Goal: Task Accomplishment & Management: Complete application form

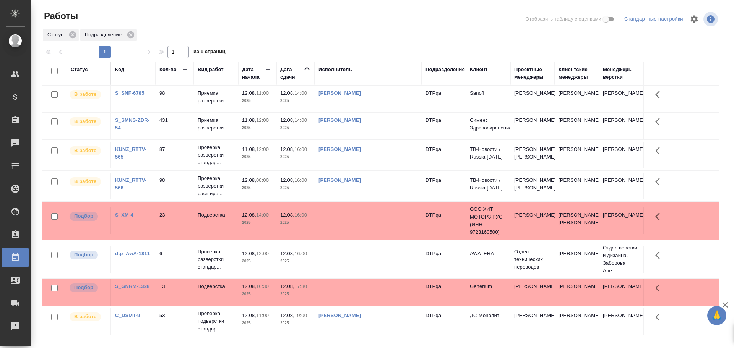
click at [346, 103] on td "[PERSON_NAME]" at bounding box center [368, 99] width 107 height 27
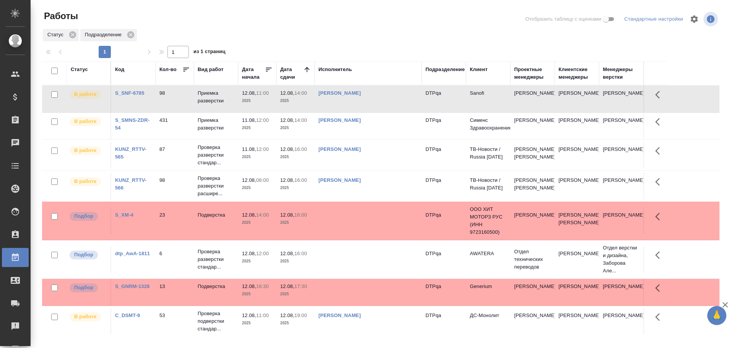
click at [346, 103] on td "[PERSON_NAME]" at bounding box center [368, 99] width 107 height 27
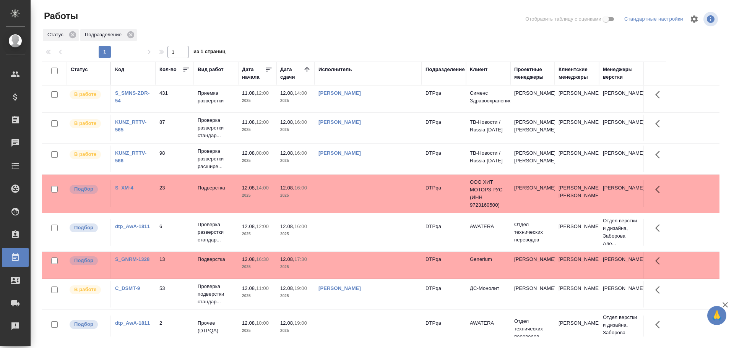
click at [314, 18] on div at bounding box center [384, 19] width 228 height 18
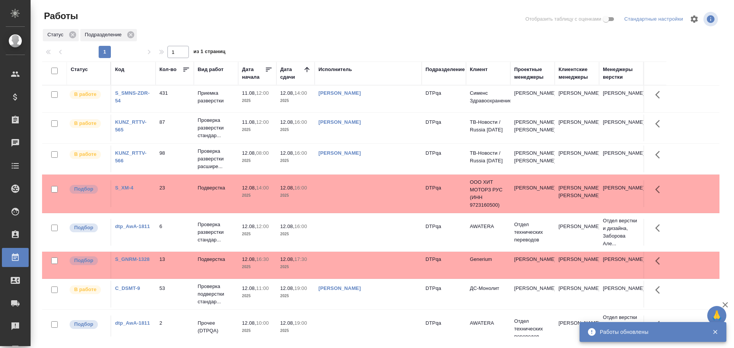
click at [386, 112] on td "[PERSON_NAME]" at bounding box center [368, 99] width 107 height 27
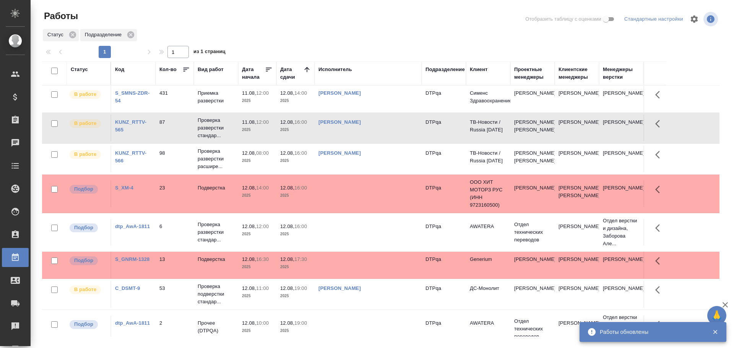
click at [386, 112] on td "[PERSON_NAME]" at bounding box center [368, 99] width 107 height 27
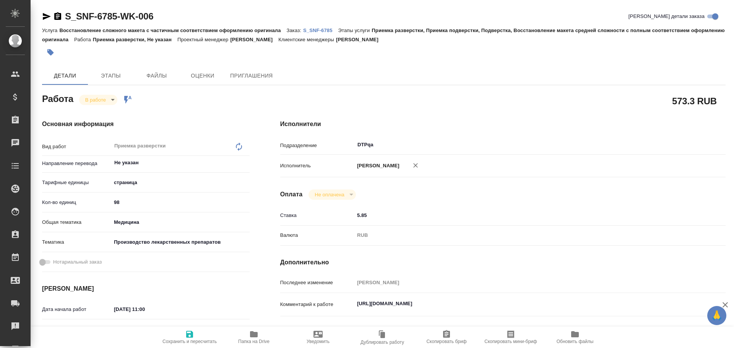
type textarea "x"
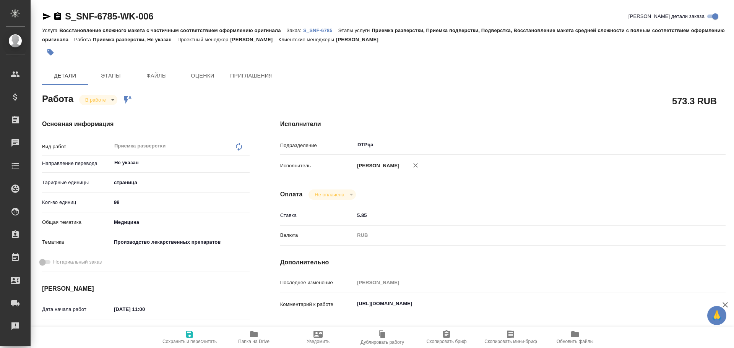
type textarea "x"
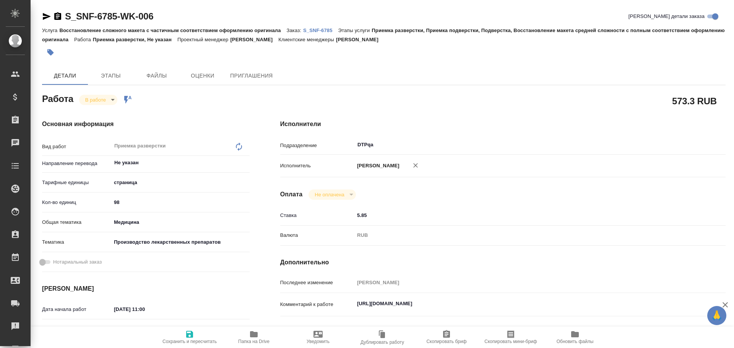
type textarea "x"
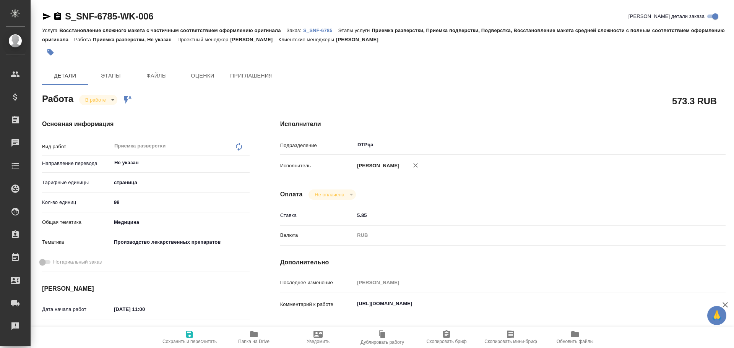
drag, startPoint x: 262, startPoint y: 334, endPoint x: 330, endPoint y: 308, distance: 73.2
click at [261, 334] on span "Папка на Drive" at bounding box center [253, 337] width 55 height 15
type textarea "x"
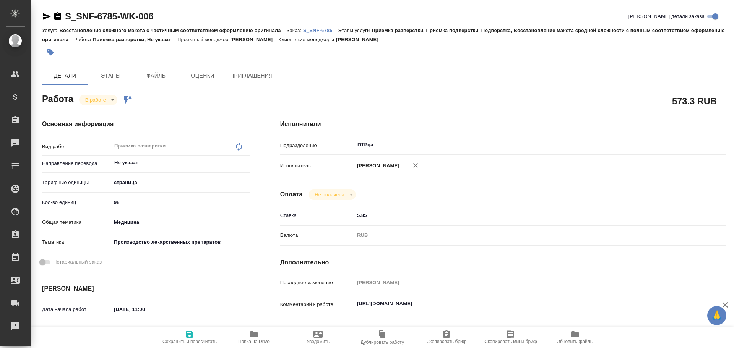
type textarea "x"
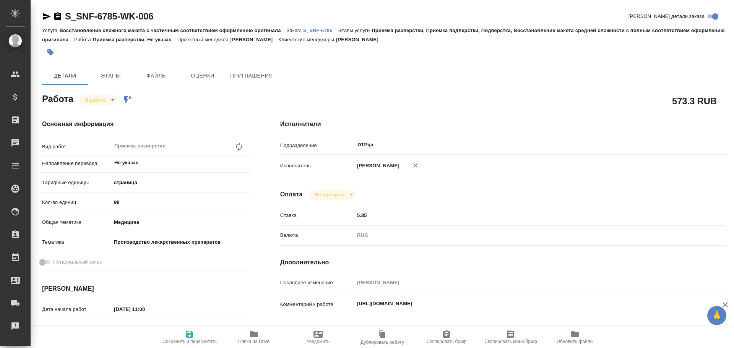
type textarea "x"
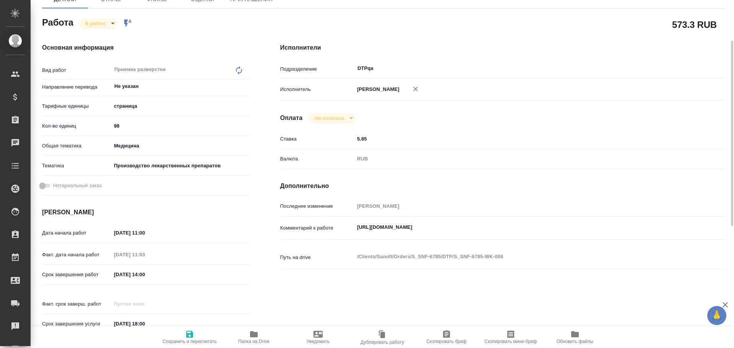
type textarea "x"
click at [526, 232] on textarea "https://tera.awatera.com/Work/6896046db81c0ff5cd0d4316/" at bounding box center [522, 227] width 334 height 13
type textarea "x"
type textarea "https://tera.awatera.com/Work/6896046db81c0ff5cd0d4316/"
type textarea "x"
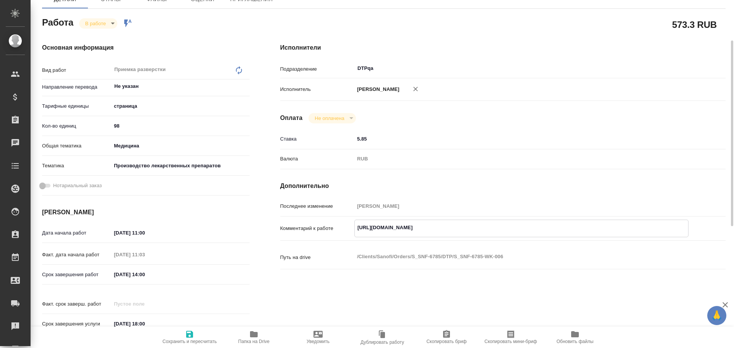
type textarea "x"
type textarea "https://tera.awatera.com/Work/6896046db81c0ff5cd0d4316/ H"
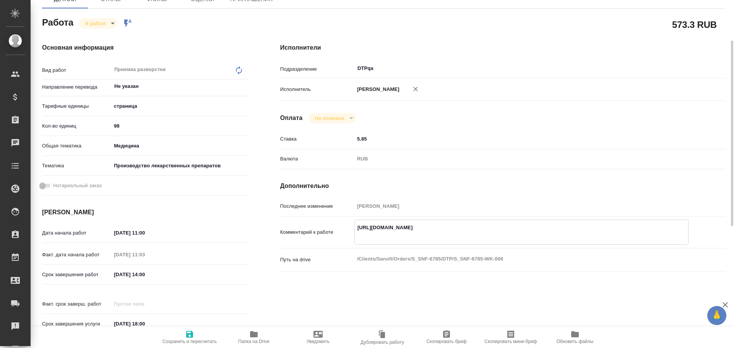
type textarea "x"
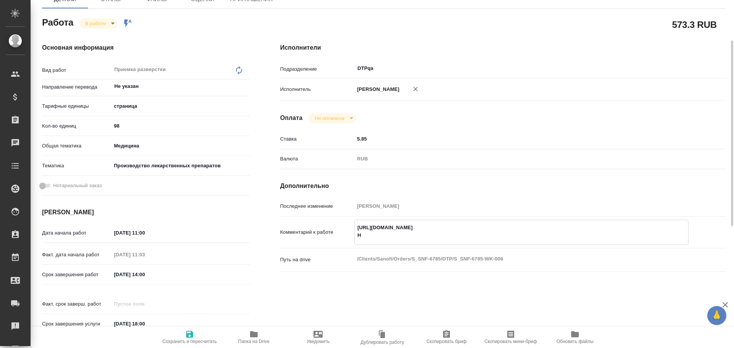
type textarea "https://tera.awatera.com/Work/6896046db81c0ff5cd0d4316/ Hf"
type textarea "x"
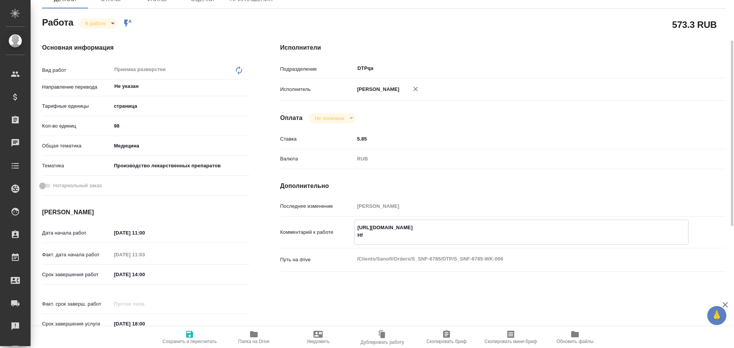
type textarea "x"
type textarea "https://tera.awatera.com/Work/6896046db81c0ff5cd0d4316/ H"
type textarea "x"
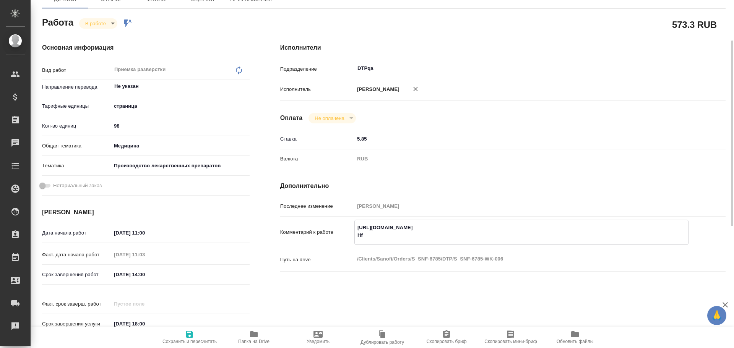
type textarea "x"
type textarea "https://tera.awatera.com/Work/6896046db81c0ff5cd0d4316/"
type textarea "x"
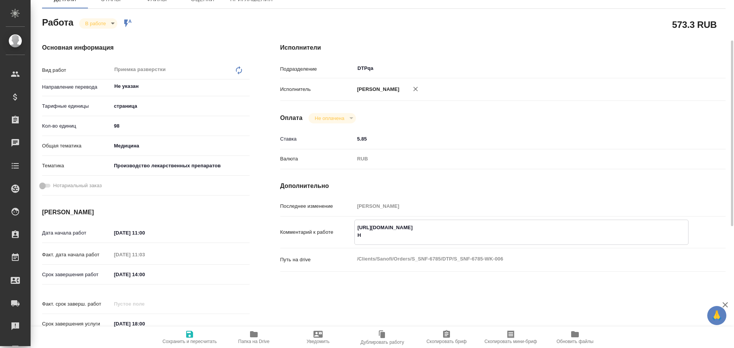
type textarea "x"
type textarea "https://tera.awatera.com/Work/6896046db81c0ff5cd0d4316/ Р"
type textarea "x"
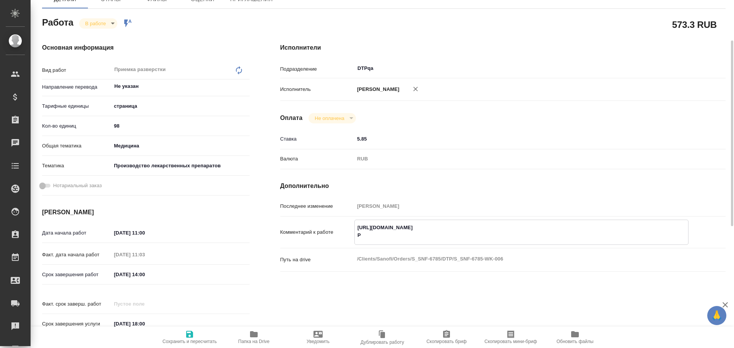
type textarea "x"
type textarea "https://tera.awatera.com/Work/6896046db81c0ff5cd0d4316/ Ра"
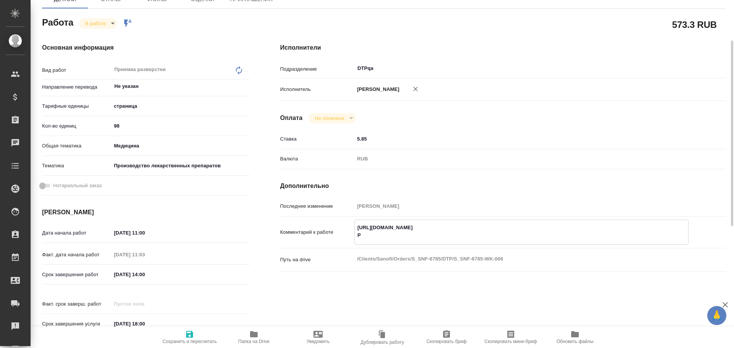
type textarea "x"
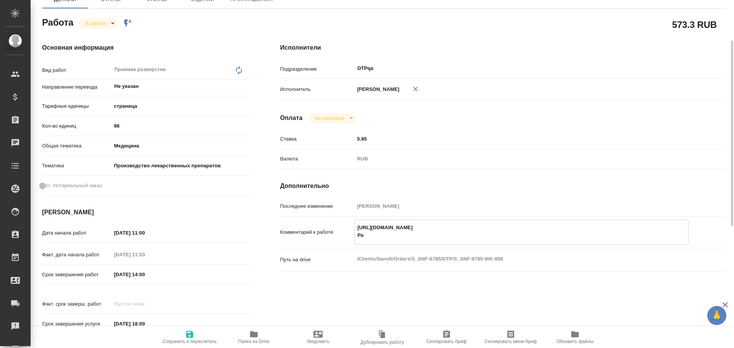
type textarea "https://tera.awatera.com/Work/6896046db81c0ff5cd0d4316/ Раз"
type textarea "x"
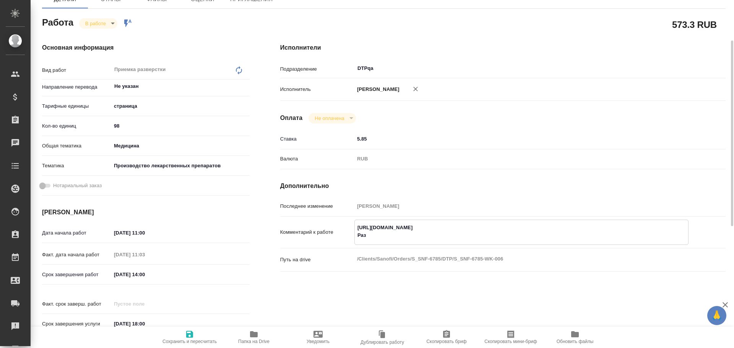
type textarea "x"
type textarea "https://tera.awatera.com/Work/6896046db81c0ff5cd0d4316/ Разб"
type textarea "x"
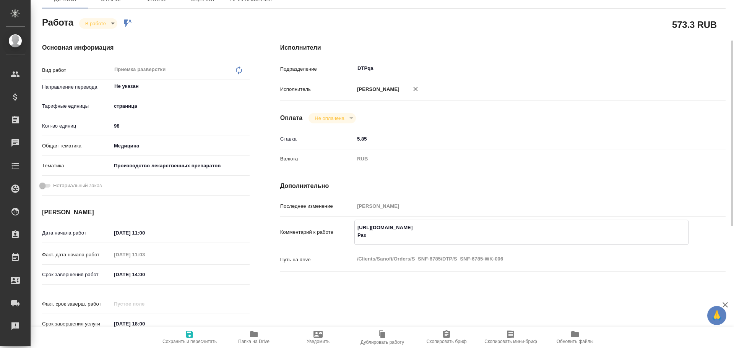
type textarea "x"
type textarea "https://tera.awatera.com/Work/6896046db81c0ff5cd0d4316/ Разбо"
type textarea "x"
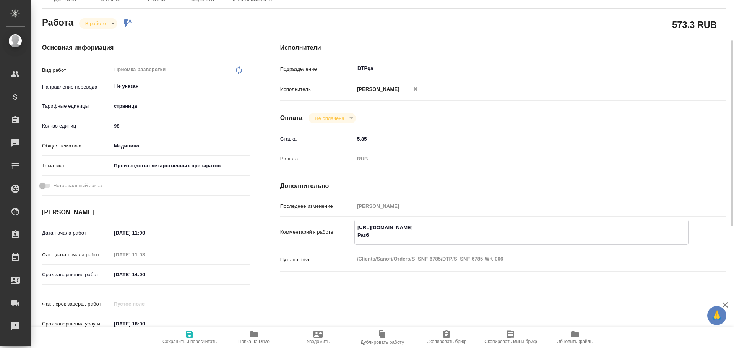
type textarea "x"
type textarea "https://tera.awatera.com/Work/6896046db81c0ff5cd0d4316/ Разбор"
type textarea "x"
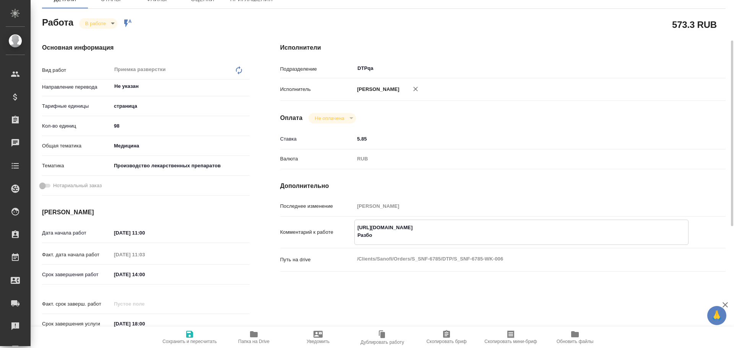
type textarea "x"
type textarea "https://tera.awatera.com/Work/6896046db81c0ff5cd0d4316/ Разбор"
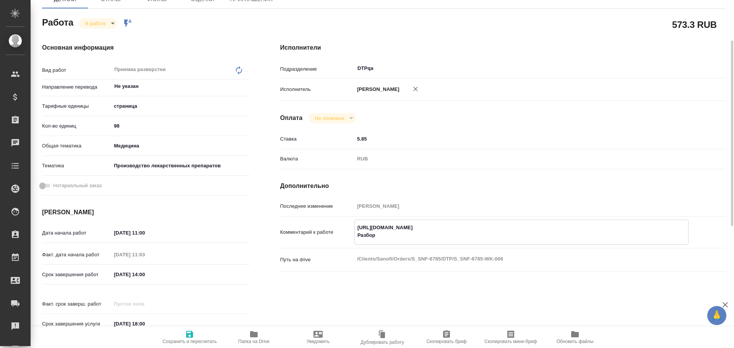
type textarea "x"
paste textarea "https://drive.awatera.com/f/10085976"
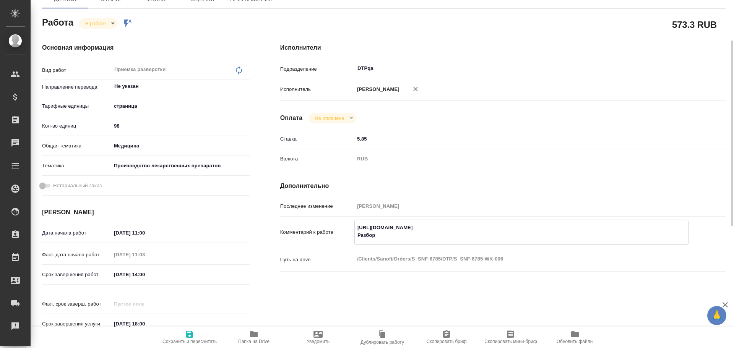
type textarea "x"
type textarea "https://tera.awatera.com/Work/6896046db81c0ff5cd0d4316/ Разбор https://drive.aw…"
type textarea "x"
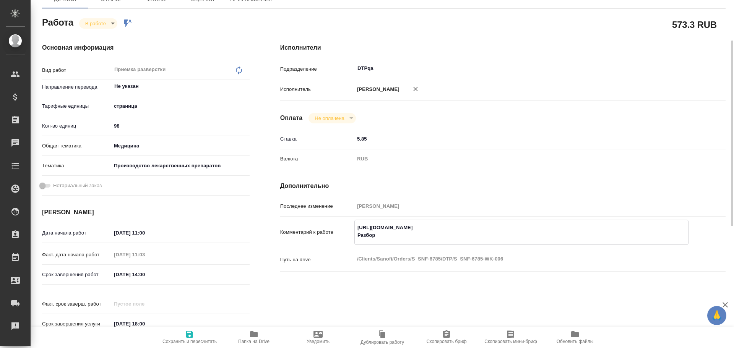
type textarea "x"
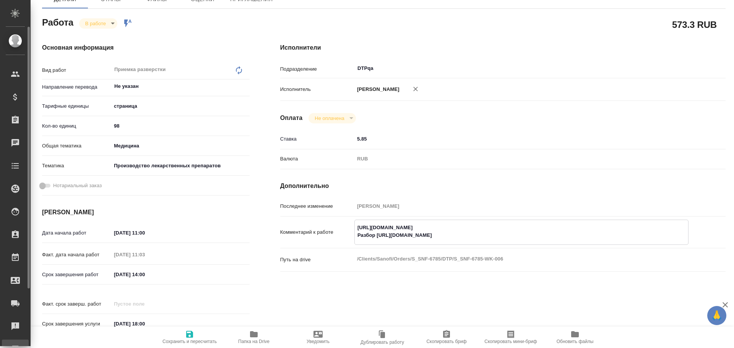
type textarea "x"
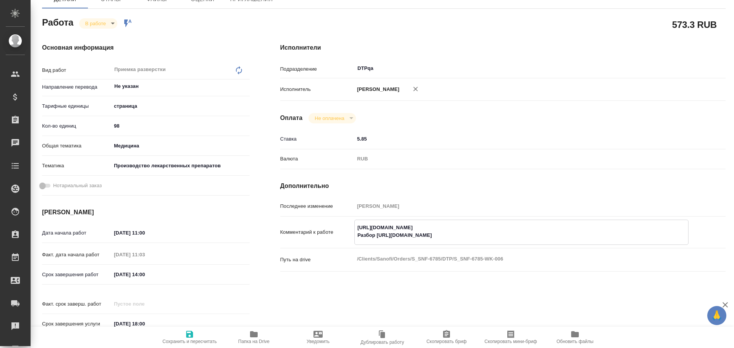
type textarea "https://tera.awatera.com/Work/6896046db81c0ff5cd0d4316/ Разбор https://drive.aw…"
type textarea "x"
drag, startPoint x: 190, startPoint y: 339, endPoint x: 198, endPoint y: 326, distance: 15.5
click at [190, 339] on icon "button" at bounding box center [189, 334] width 9 height 9
type textarea "x"
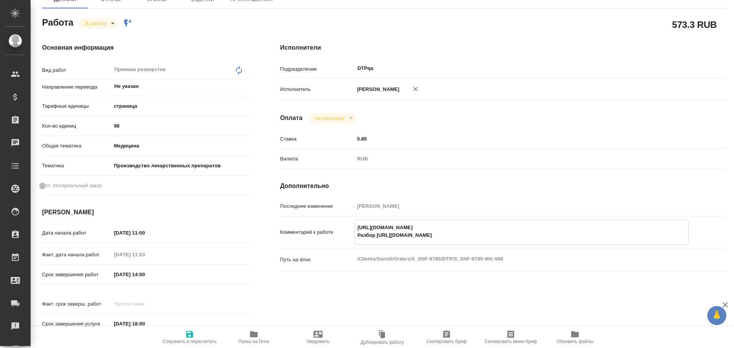
type textarea "x"
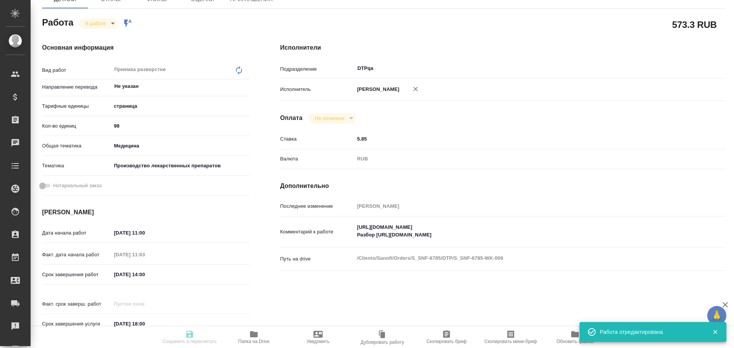
type textarea "x"
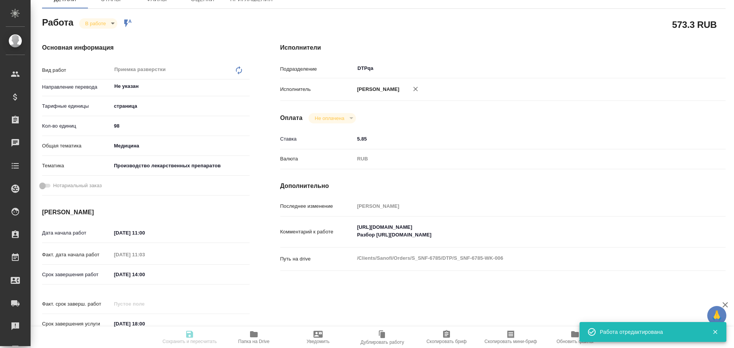
type input "inProgress"
type textarea "Приемка разверстки"
type textarea "x"
type input "Не указан"
type input "5a8b1489cc6b4906c91bfdb2"
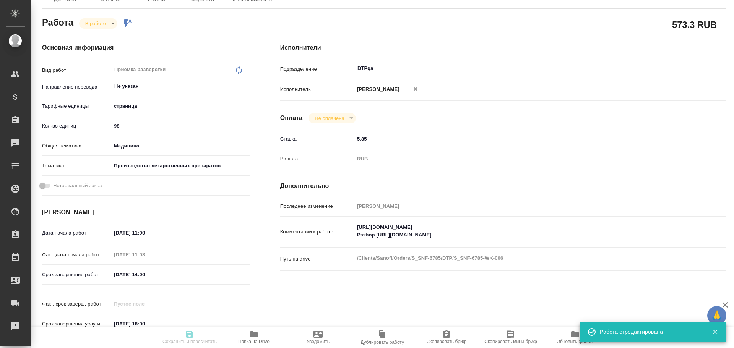
type input "98"
type input "med"
type input "614982fec5ecbb70f805293f"
type input "12.08.2025 11:00"
type input "12.08.2025 11:03"
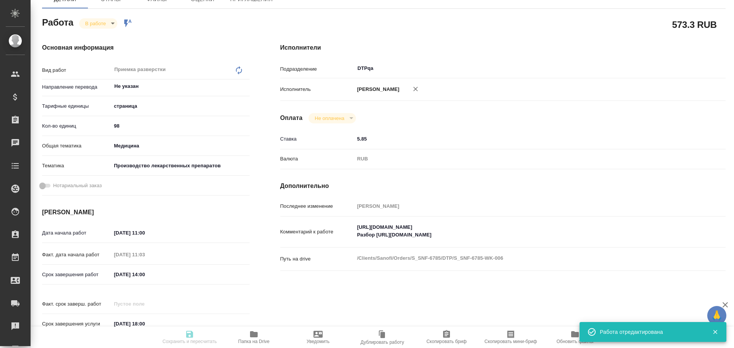
type input "12.08.2025 14:00"
type input "27.08.2025 18:00"
type input "DTPqa"
type input "notPayed"
type input "5.85"
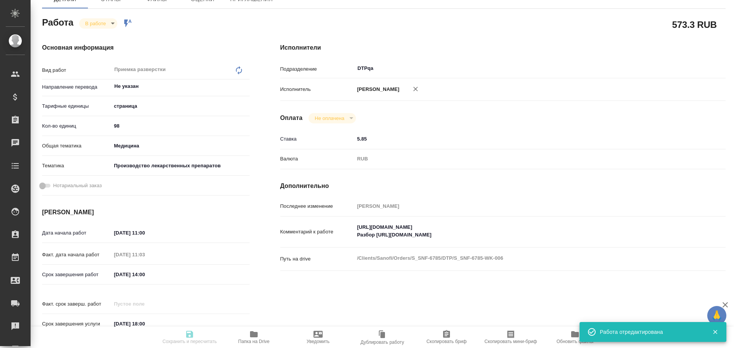
type input "RUB"
type input "Чулец Елена"
type textarea "https://tera.awatera.com/Work/6896046db81c0ff5cd0d4316/ Разбор https://drive.aw…"
type textarea "x"
type textarea "/Clients/Sanofi/Orders/S_SNF-6785/DTP/S_SNF-6785-WK-006"
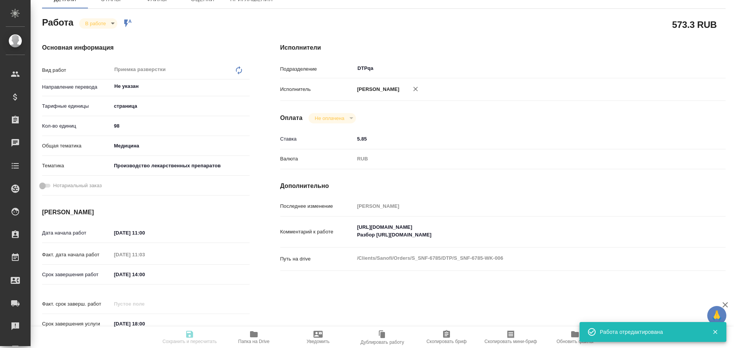
type textarea "x"
type input "S_SNF-6785"
type input "E005810907"
type input "Восстановление сложного макета с частичным соответствием оформлению оригинала"
type input "Приемка разверстки, Приемка подверстки, Подверстка, Восстановление макета средн…"
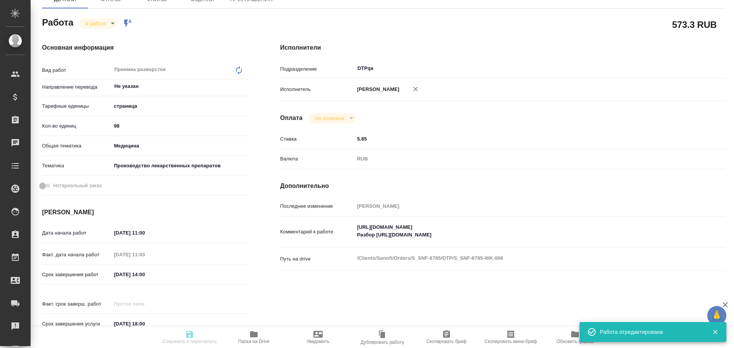
type input "[PERSON_NAME]"
type input "/Clients/Sanofi/Orders/S_SNF-6785"
type textarea "x"
type textarea "предоставить шаблон GMP к файлам GMP Kbis certificate - SWI, Gentilly - франц п…"
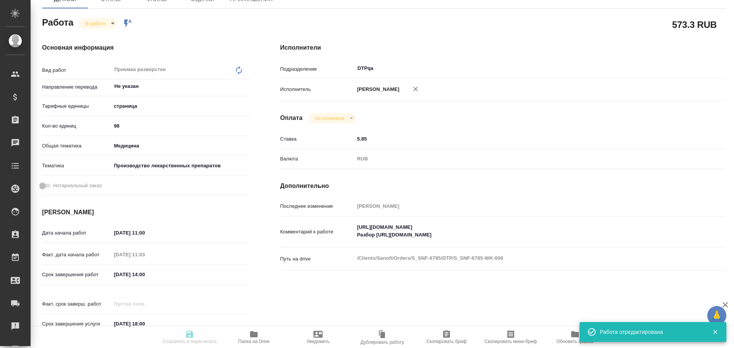
type textarea "x"
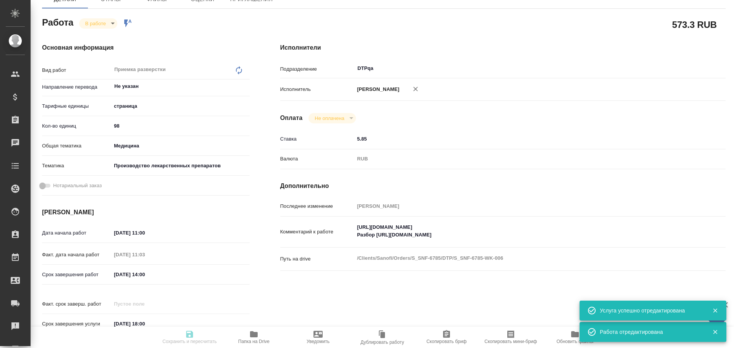
type textarea "x"
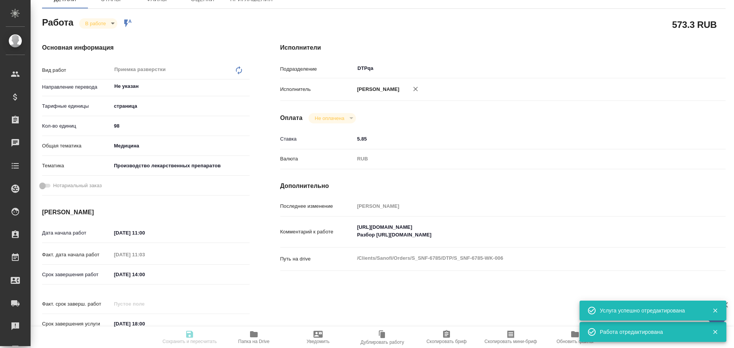
type textarea "x"
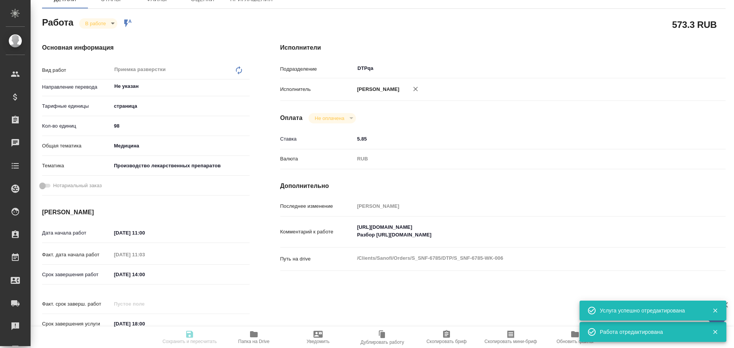
type textarea "x"
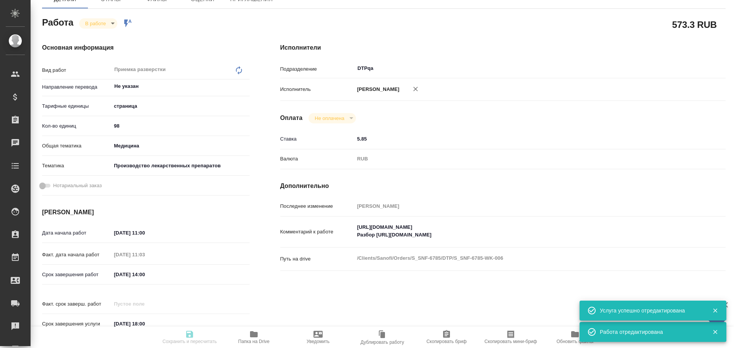
type textarea "x"
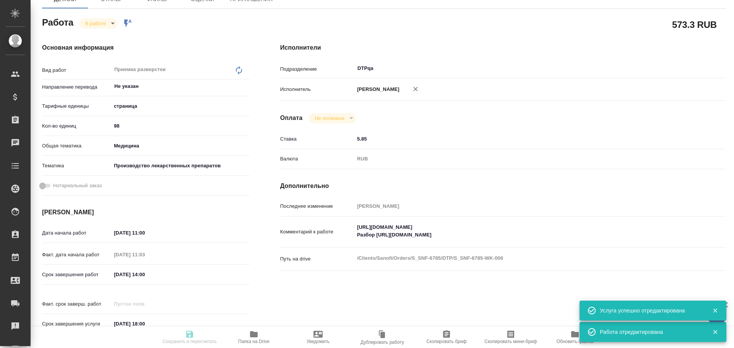
click at [91, 23] on body "🙏 .cls-1 fill:#fff; AWATERA Chulets Elena Клиенты Спецификации Заказы 0 Чаты To…" at bounding box center [367, 174] width 734 height 348
type input "inProgress"
type textarea "Приемка разверстки"
type textarea "x"
type input "Не указан"
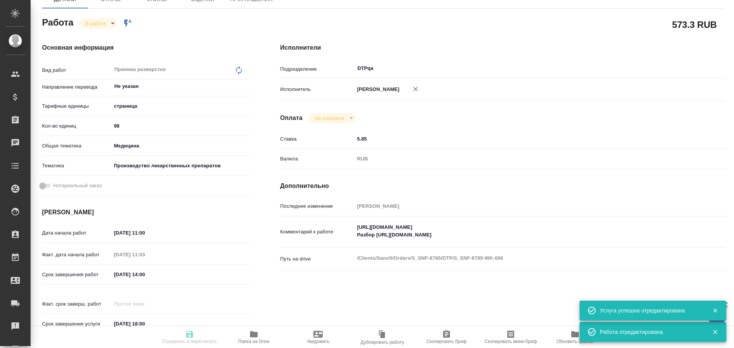
type input "5a8b1489cc6b4906c91bfdb2"
type input "98"
type input "med"
type input "614982fec5ecbb70f805293f"
type input "12.08.2025 11:00"
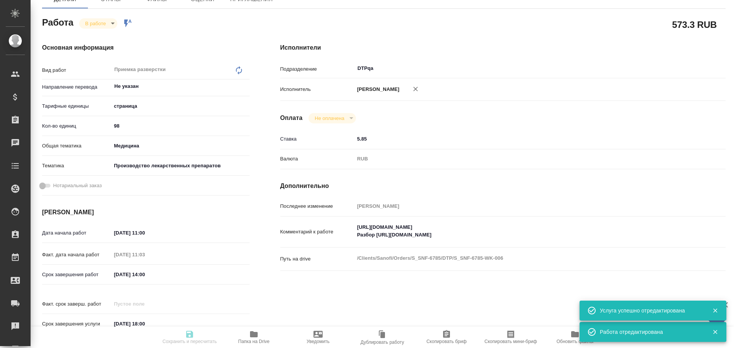
type input "12.08.2025 11:03"
type input "12.08.2025 14:00"
type input "27.08.2025 18:00"
type input "DTPqa"
type input "notPayed"
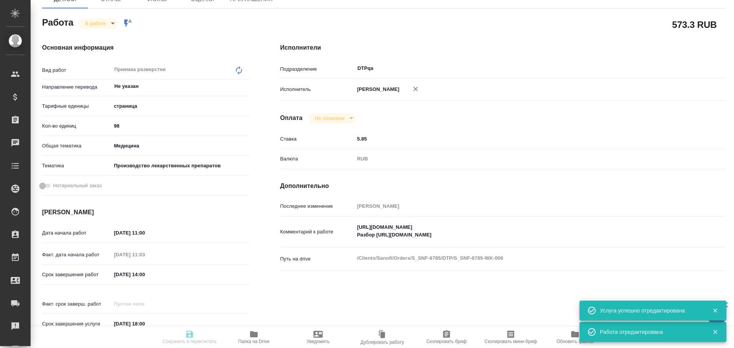
type input "5.85"
type input "RUB"
type input "Чулец Елена"
type textarea "https://tera.awatera.com/Work/6896046db81c0ff5cd0d4316/ Разбор https://drive.aw…"
type textarea "x"
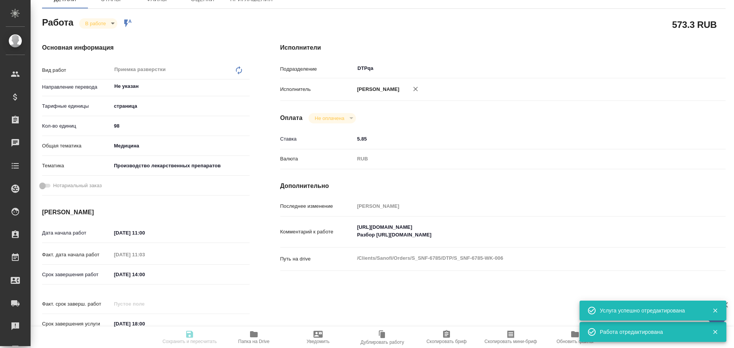
type textarea "/Clients/Sanofi/Orders/S_SNF-6785/DTP/S_SNF-6785-WK-006"
type textarea "x"
type input "S_SNF-6785"
type input "E005810907"
type input "Восстановление сложного макета с частичным соответствием оформлению оригинала"
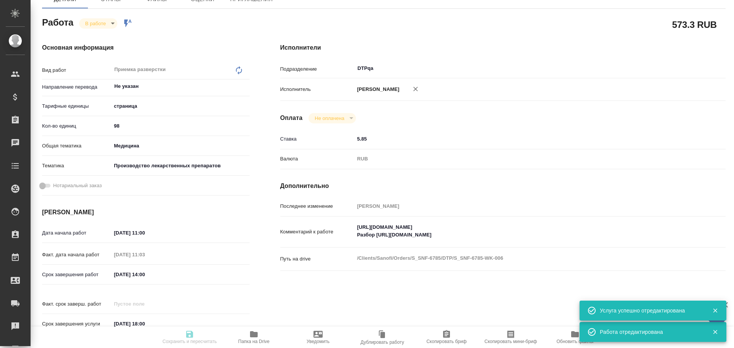
type input "Приемка разверстки, Приемка подверстки, Подверстка, Восстановление макета средн…"
type input "[PERSON_NAME]"
type input "/Clients/Sanofi/Orders/S_SNF-6785"
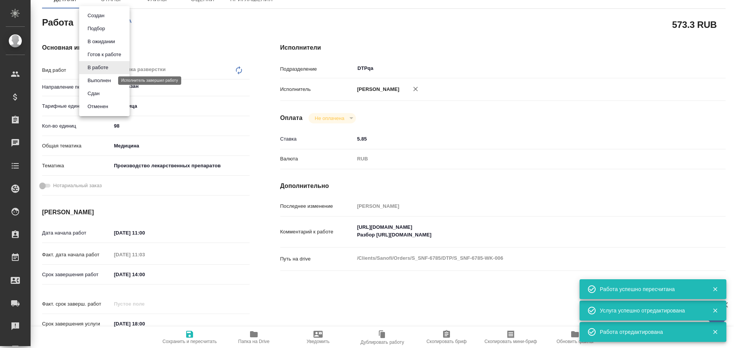
click at [100, 78] on button "Выполнен" at bounding box center [99, 80] width 28 height 8
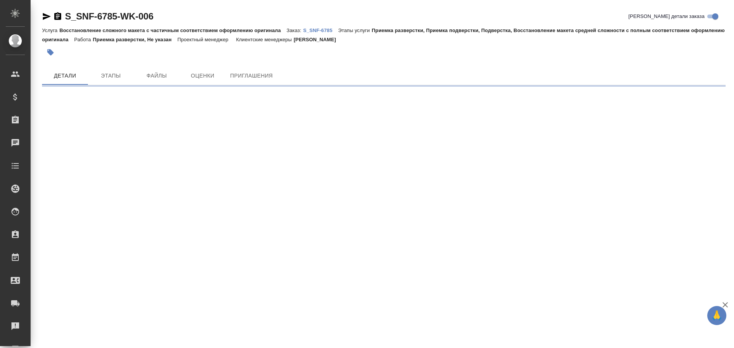
scroll to position [0, 0]
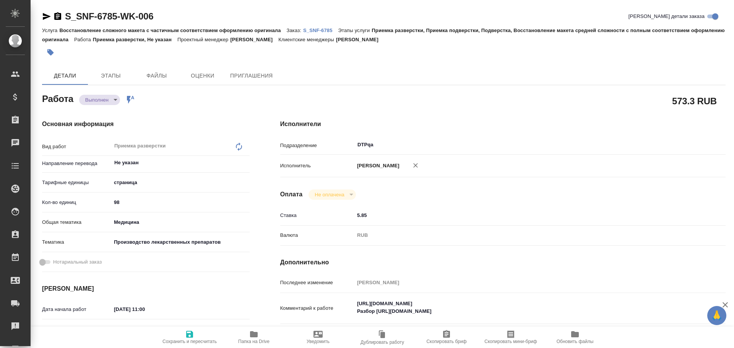
click at [184, 339] on span "Сохранить и пересчитать" at bounding box center [189, 337] width 55 height 15
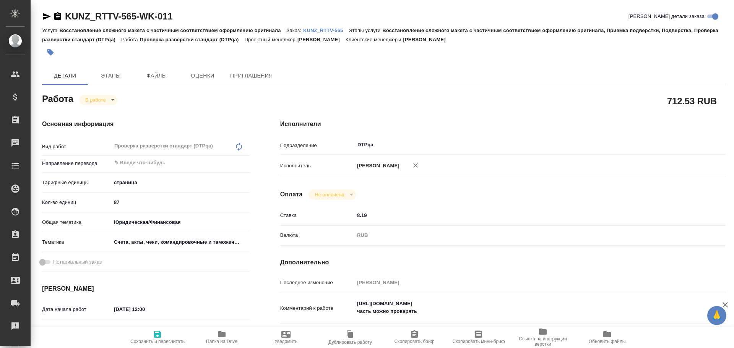
type textarea "x"
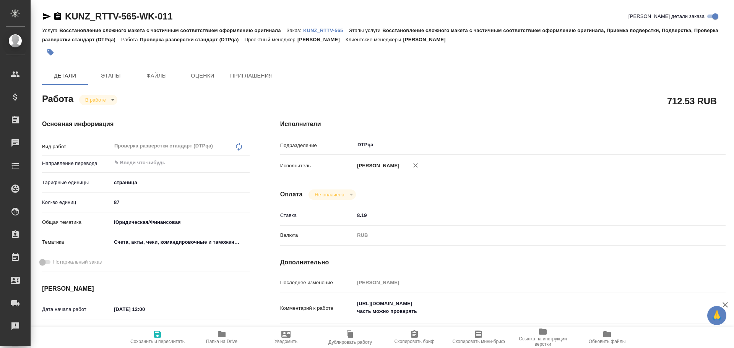
type textarea "x"
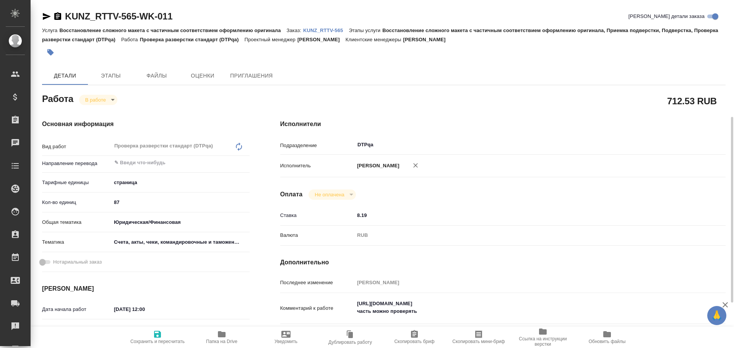
scroll to position [76, 0]
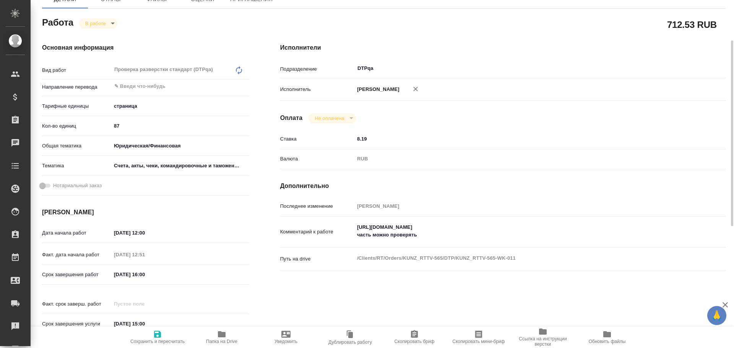
type textarea "x"
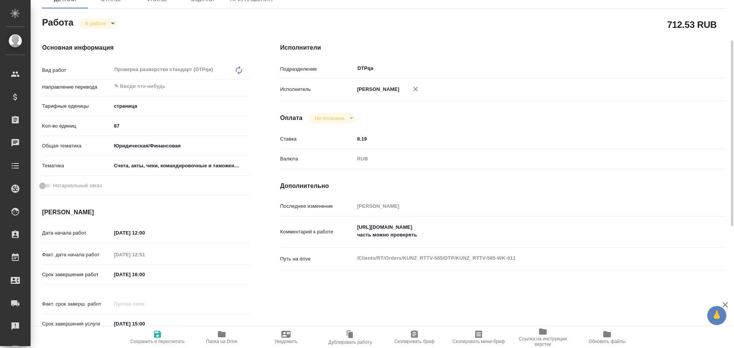
type textarea "x"
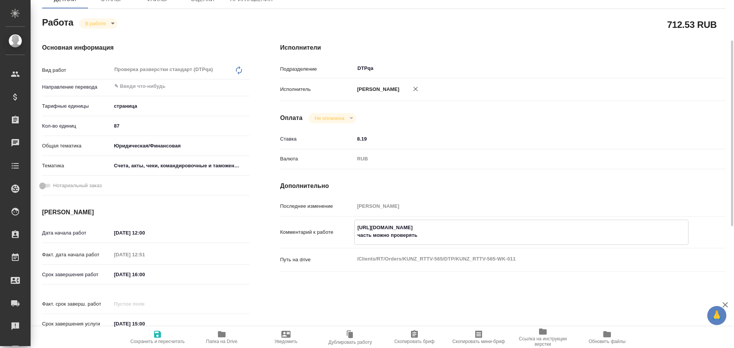
type textarea "x"
drag, startPoint x: 357, startPoint y: 226, endPoint x: 506, endPoint y: 220, distance: 148.9
click at [506, 220] on div "https://tera.awatera.com/Work/68946349fde8d4c84cd1fcaa/ часть можно проверять x" at bounding box center [522, 232] width 334 height 25
type textarea "x"
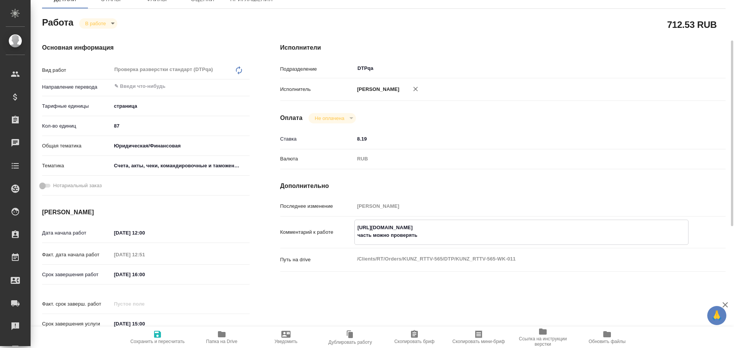
type textarea "x"
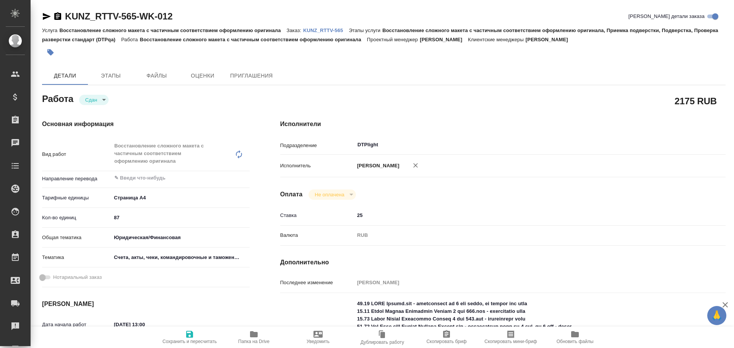
type textarea "x"
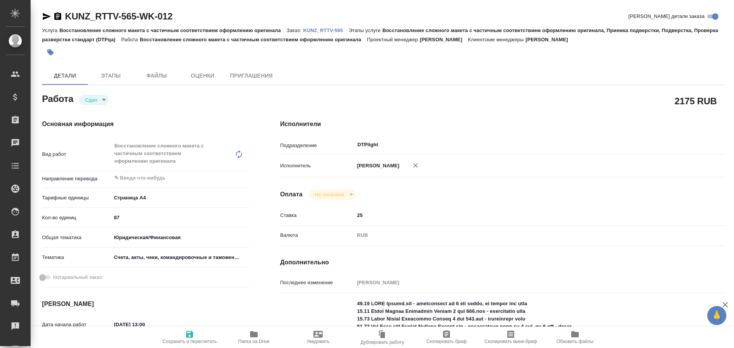
type textarea "x"
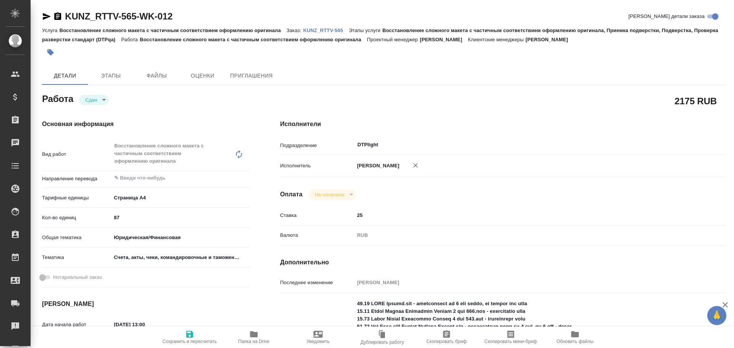
type textarea "x"
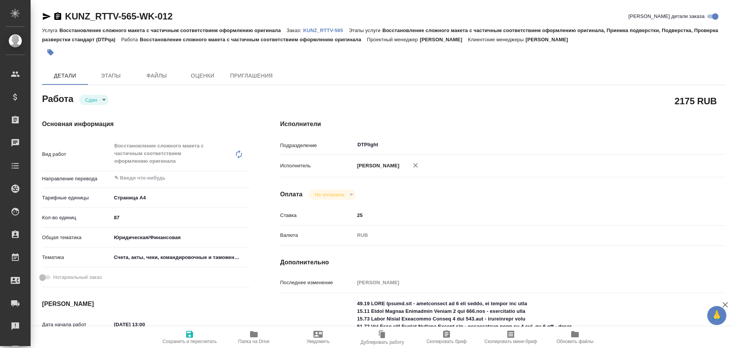
type textarea "x"
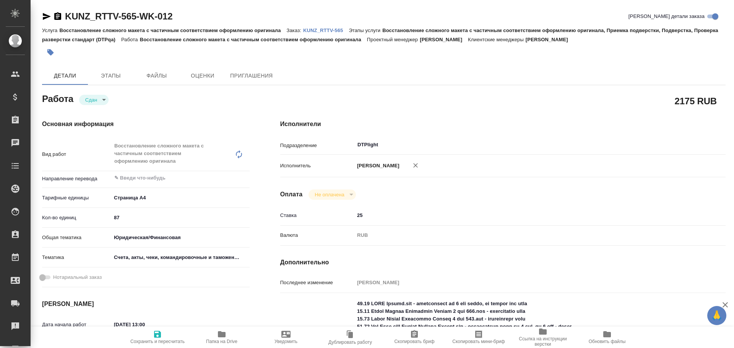
type textarea "x"
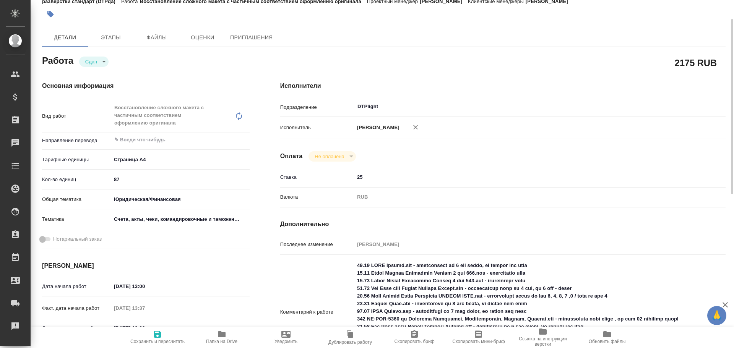
type textarea "x"
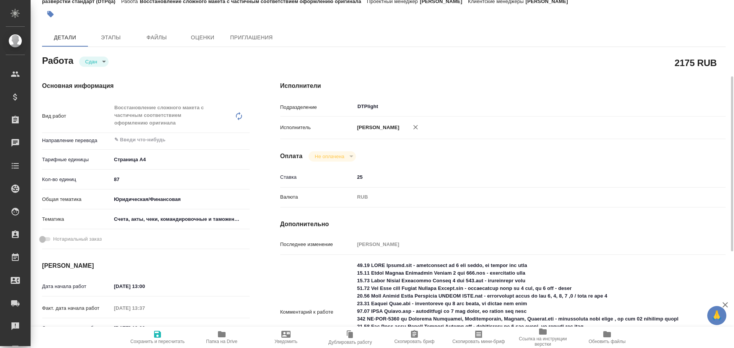
scroll to position [115, 0]
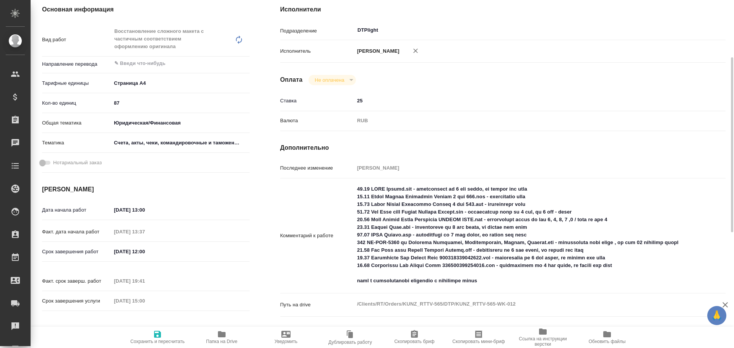
type textarea "x"
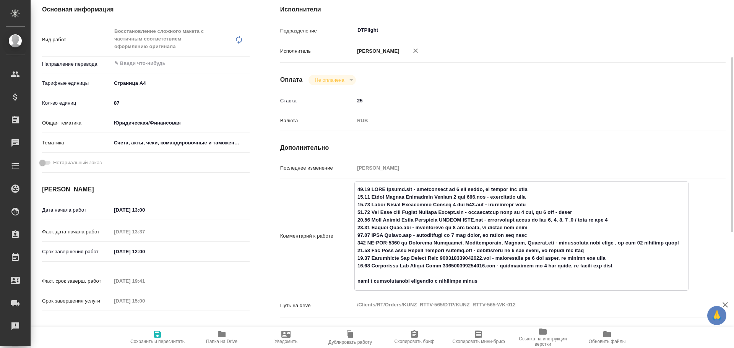
drag, startPoint x: 357, startPoint y: 220, endPoint x: 370, endPoint y: 220, distance: 12.6
click at [370, 220] on textarea at bounding box center [522, 235] width 334 height 105
drag, startPoint x: 358, startPoint y: 227, endPoint x: 370, endPoint y: 228, distance: 12.6
click at [370, 228] on textarea at bounding box center [522, 235] width 334 height 105
drag, startPoint x: 358, startPoint y: 236, endPoint x: 369, endPoint y: 238, distance: 11.0
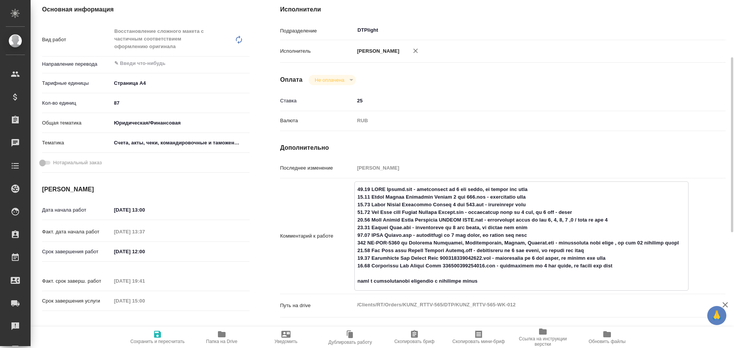
click at [369, 238] on textarea at bounding box center [522, 235] width 334 height 105
type textarea "x"
